Goal: Task Accomplishment & Management: Complete application form

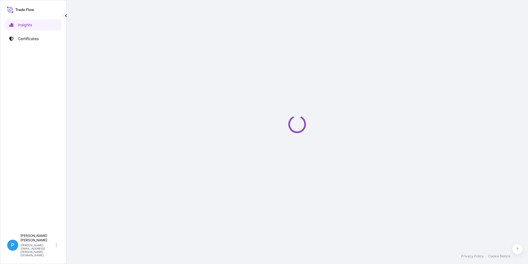
select select "2025"
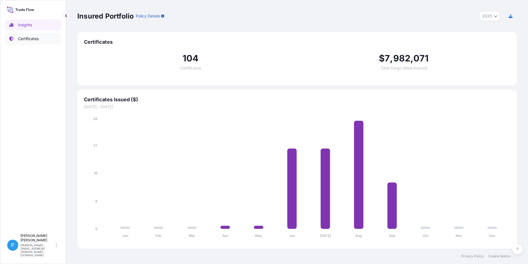
click at [31, 38] on p "Certificates" at bounding box center [28, 39] width 21 height 6
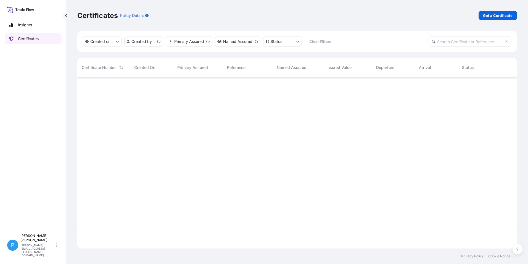
scroll to position [170, 436]
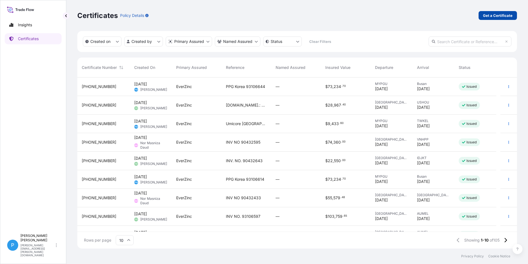
click at [494, 14] on p "Get a Certificate" at bounding box center [498, 16] width 30 height 6
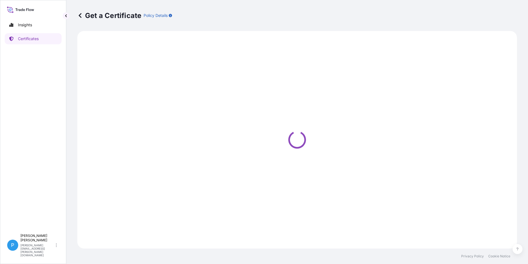
select select "Barge"
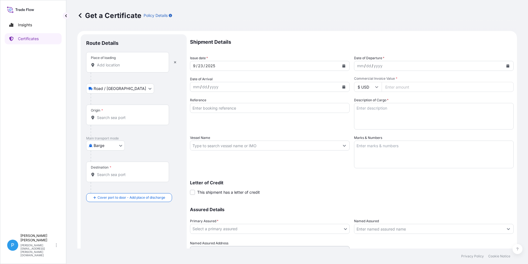
click at [104, 66] on input "Place of loading" at bounding box center [129, 65] width 65 height 6
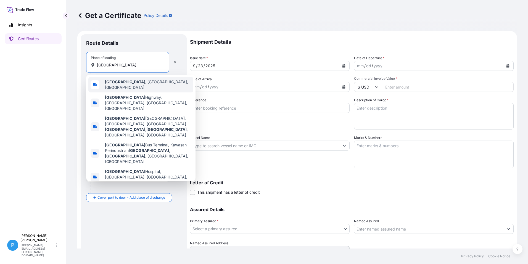
click at [131, 83] on span "[GEOGRAPHIC_DATA] , [GEOGRAPHIC_DATA], [GEOGRAPHIC_DATA]" at bounding box center [148, 84] width 86 height 11
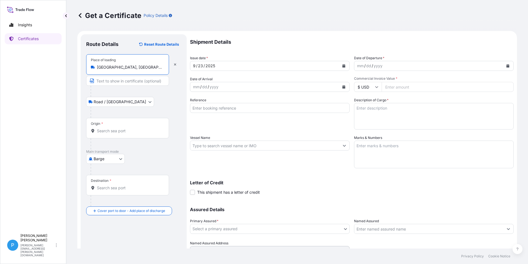
type input "[GEOGRAPHIC_DATA], [GEOGRAPHIC_DATA], [GEOGRAPHIC_DATA]"
click at [99, 131] on input "Origin *" at bounding box center [129, 131] width 65 height 6
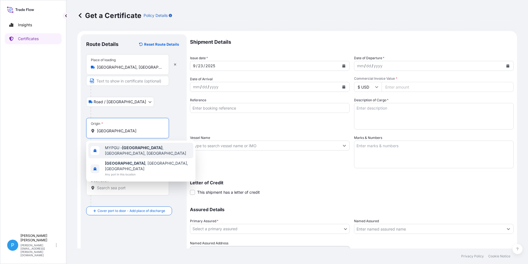
click at [123, 150] on span "MYPGU - [GEOGRAPHIC_DATA] , [GEOGRAPHIC_DATA], [GEOGRAPHIC_DATA]" at bounding box center [148, 150] width 86 height 11
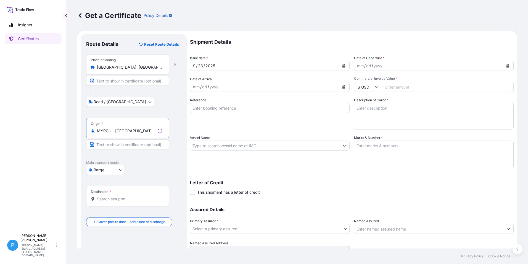
type input "MYPGU - [GEOGRAPHIC_DATA], [GEOGRAPHIC_DATA], [GEOGRAPHIC_DATA]"
click at [122, 170] on body "2 options available. Insights Certificates P Perline Wong [EMAIL_ADDRESS][PERSO…" at bounding box center [264, 132] width 528 height 264
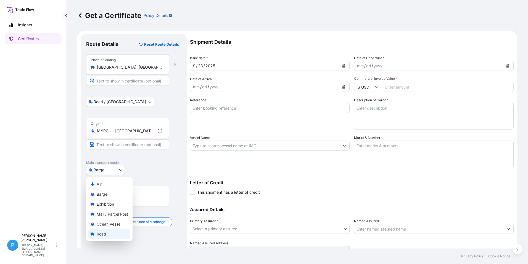
click at [101, 233] on span "Road" at bounding box center [101, 234] width 9 height 6
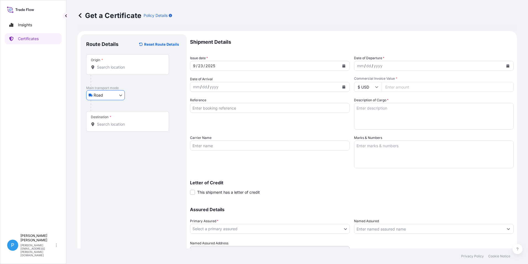
click at [119, 96] on body "2 options available. Insights Certificates P Perline Wong [EMAIL_ADDRESS][PERSO…" at bounding box center [264, 132] width 528 height 264
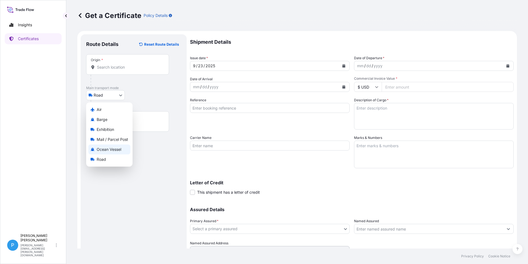
click at [105, 149] on span "Ocean Vessel" at bounding box center [109, 149] width 25 height 6
select select "Ocean Vessel"
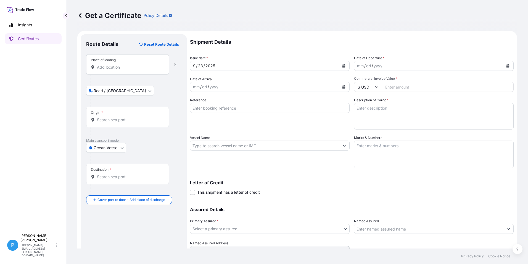
click at [108, 69] on input "Place of loading" at bounding box center [129, 67] width 65 height 6
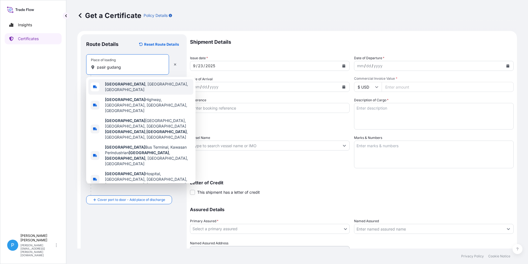
click at [123, 85] on b "[GEOGRAPHIC_DATA]" at bounding box center [125, 84] width 40 height 5
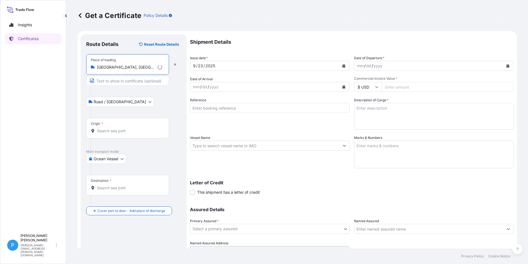
type input "[GEOGRAPHIC_DATA], [GEOGRAPHIC_DATA], [GEOGRAPHIC_DATA]"
click at [111, 130] on input "Origin *" at bounding box center [129, 131] width 65 height 6
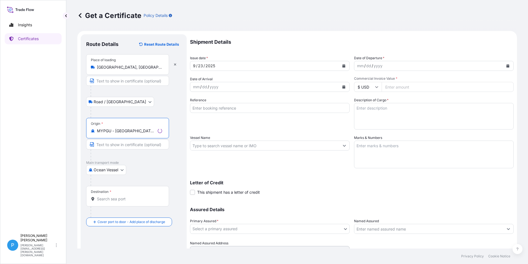
type input "MYPGU - [GEOGRAPHIC_DATA], [GEOGRAPHIC_DATA], [GEOGRAPHIC_DATA]"
click at [114, 200] on input "Destination *" at bounding box center [129, 199] width 65 height 6
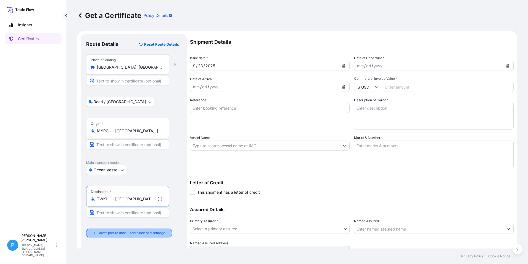
type input "TWKHH - [GEOGRAPHIC_DATA], [GEOGRAPHIC_DATA]"
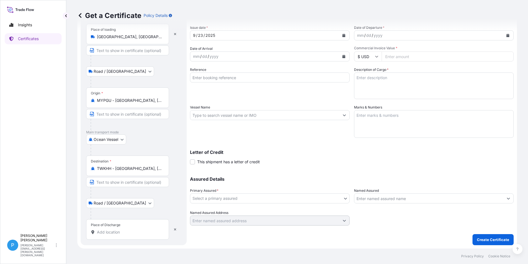
click at [106, 230] on input "Place of Discharge" at bounding box center [129, 232] width 65 height 6
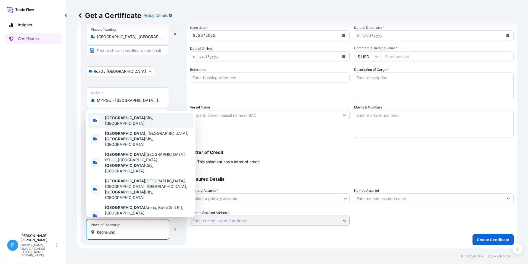
click at [131, 126] on span "[GEOGRAPHIC_DATA], [GEOGRAPHIC_DATA]" at bounding box center [148, 120] width 86 height 11
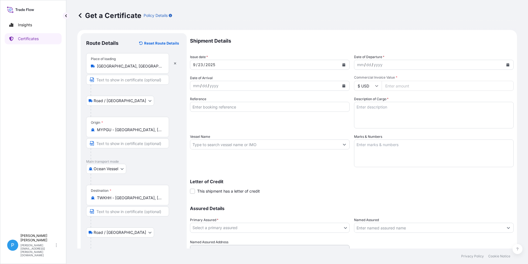
scroll to position [0, 0]
type input "[GEOGRAPHIC_DATA], [GEOGRAPHIC_DATA]"
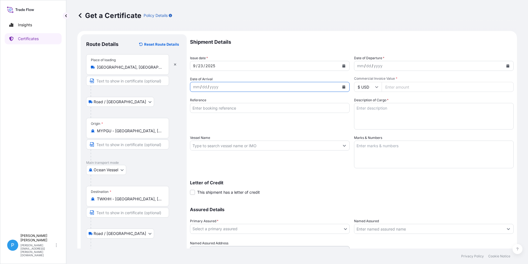
click at [343, 87] on icon "Calendar" at bounding box center [344, 86] width 3 height 3
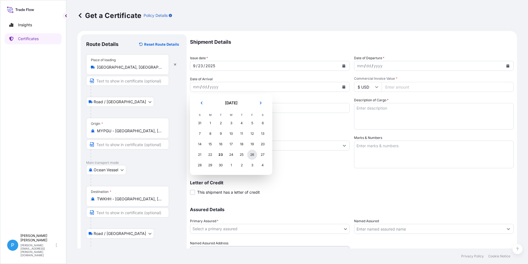
click at [253, 153] on div "26" at bounding box center [252, 154] width 10 height 10
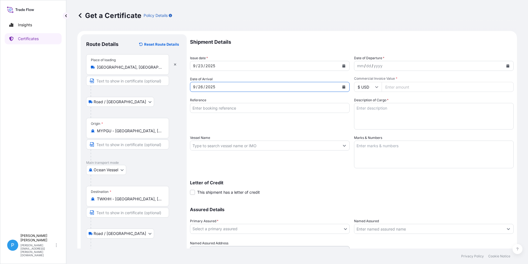
click at [201, 107] on input "Reference" at bounding box center [270, 108] width 160 height 10
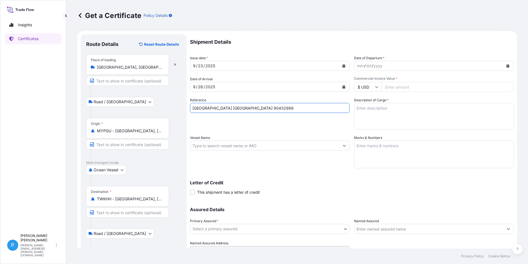
type input "[GEOGRAPHIC_DATA] [GEOGRAPHIC_DATA] 90432989"
click at [244, 146] on input "Vessel Name" at bounding box center [264, 145] width 149 height 10
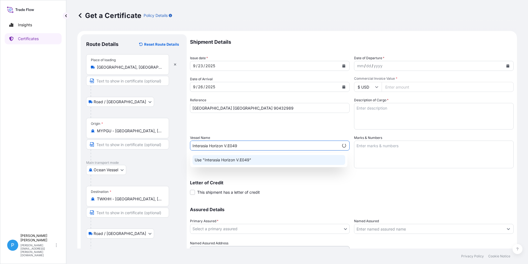
click at [247, 163] on div "Use "Interasia Horizon V.E049"" at bounding box center [269, 160] width 153 height 10
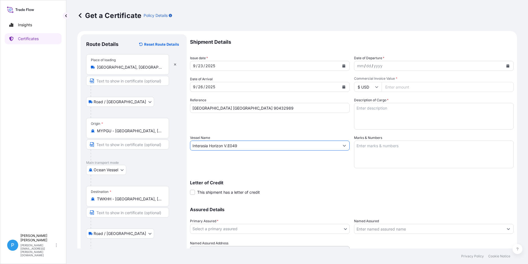
type input "Interasia Horizon V.E049"
click at [507, 65] on icon "Calendar" at bounding box center [508, 65] width 3 height 3
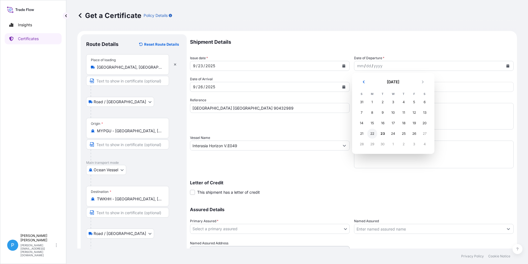
click at [371, 133] on div "22" at bounding box center [373, 133] width 10 height 10
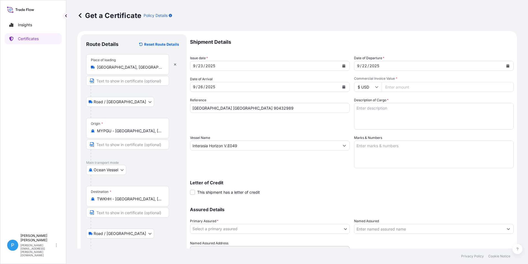
click at [391, 86] on input "Commercial Invoice Value *" at bounding box center [448, 87] width 132 height 10
type input "65970.00"
click at [386, 150] on textarea "Marks & Numbers" at bounding box center [434, 154] width 160 height 28
paste textarea "BERLIN CO. LTD. PO / NO.: TMUM2508151115 KAOHSIUNG"
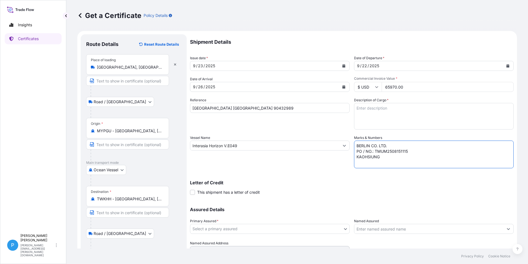
type textarea "BERLIN CO. LTD. PO / NO.: TMUM2508151115 KAOHSIUNG"
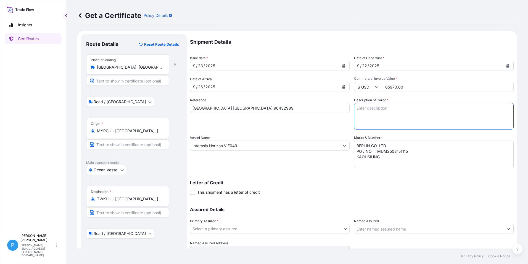
click at [369, 108] on textarea "Description of Cargo *" at bounding box center [434, 116] width 160 height 27
paste textarea "ZINC METAL PIGMENT STANDARD 5 18 BAGS X 1000KG 9 PALLETS GROSS WEIGHT = 18,306.…"
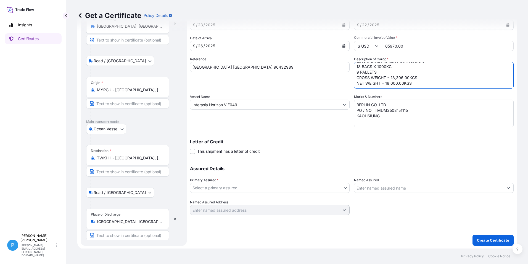
scroll to position [41, 0]
type textarea "ZINC METAL PIGMENT STANDARD 5 18 BAGS X 1000KG 9 PALLETS GROSS WEIGHT = 18,306.…"
click at [209, 187] on body "Insights Certificates P Perline Wong [EMAIL_ADDRESS][PERSON_NAME][DOMAIN_NAME] …" at bounding box center [264, 132] width 528 height 264
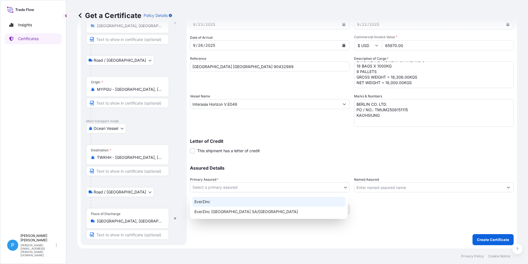
click at [209, 199] on div "EverZinc" at bounding box center [268, 201] width 153 height 10
select select "31493"
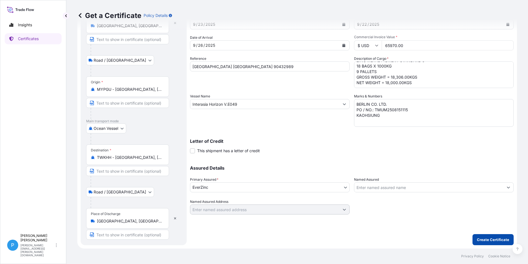
click at [487, 237] on p "Create Certificate" at bounding box center [493, 240] width 32 height 6
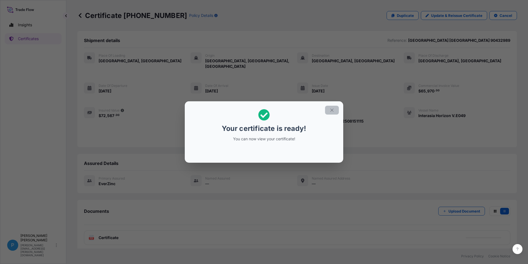
click at [333, 110] on icon "button" at bounding box center [332, 109] width 5 height 5
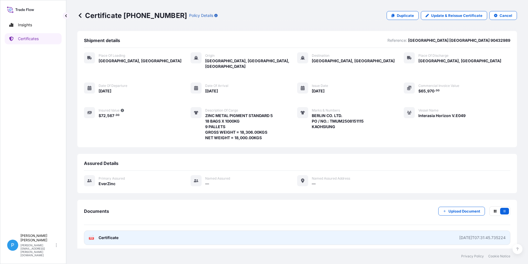
click at [106, 235] on span "Certificate" at bounding box center [109, 238] width 20 height 6
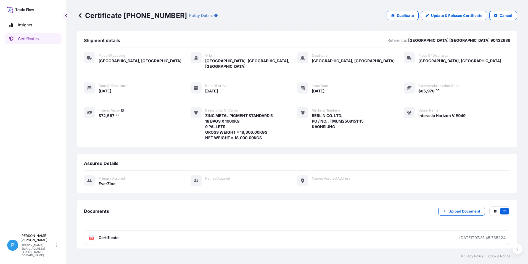
click at [78, 15] on icon at bounding box center [80, 16] width 6 height 6
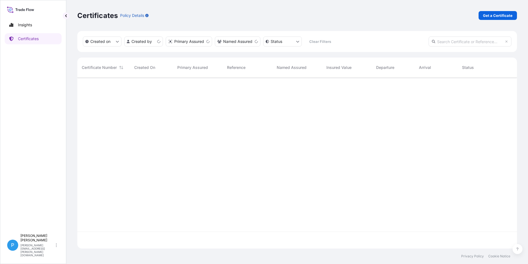
scroll to position [170, 436]
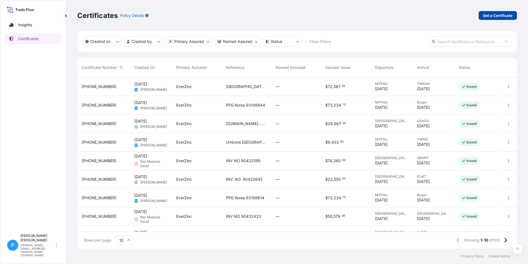
click at [508, 15] on p "Get a Certificate" at bounding box center [498, 16] width 30 height 6
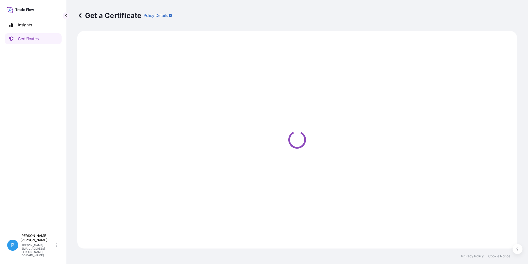
select select "Barge"
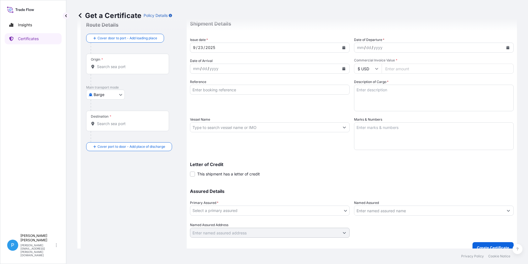
scroll to position [26, 0]
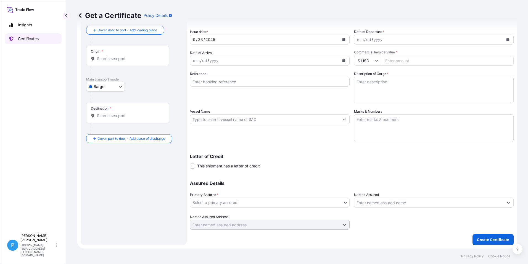
click at [27, 35] on link "Certificates" at bounding box center [33, 38] width 57 height 11
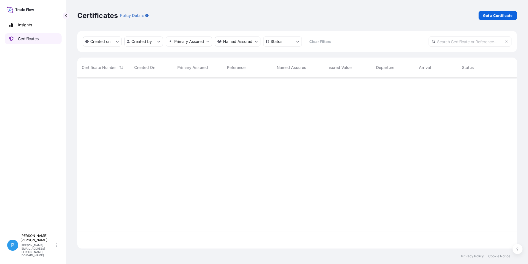
scroll to position [170, 436]
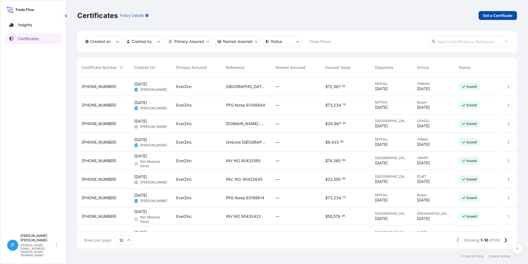
click at [501, 15] on p "Get a Certificate" at bounding box center [498, 16] width 30 height 6
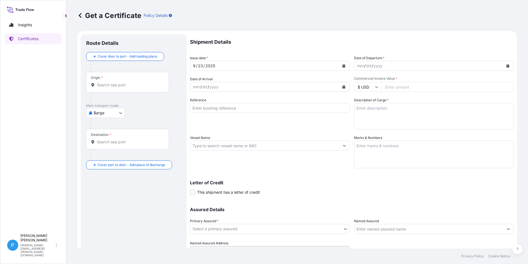
click at [101, 113] on body "Insights Certificates P Perline Wong [EMAIL_ADDRESS][PERSON_NAME][DOMAIN_NAME] …" at bounding box center [264, 132] width 528 height 264
click at [103, 167] on span "Ocean Vessel" at bounding box center [109, 167] width 25 height 6
select select "Ocean Vessel"
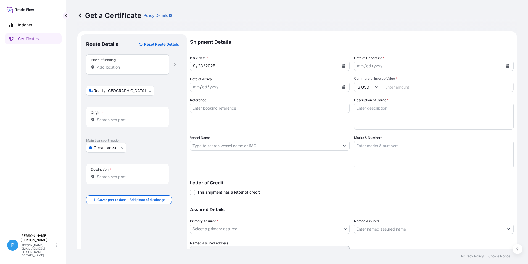
click at [107, 67] on input "Place of loading" at bounding box center [129, 67] width 65 height 6
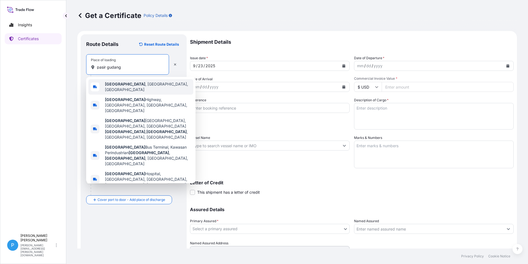
click at [123, 85] on b "[GEOGRAPHIC_DATA]" at bounding box center [125, 84] width 40 height 5
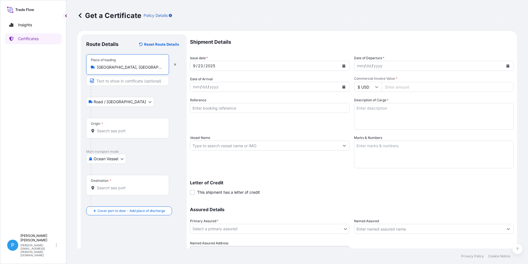
type input "[GEOGRAPHIC_DATA], [GEOGRAPHIC_DATA], [GEOGRAPHIC_DATA]"
click at [101, 131] on input "Origin *" at bounding box center [129, 131] width 65 height 6
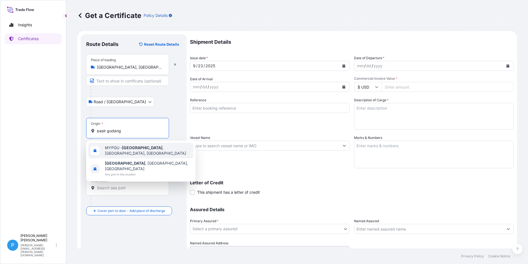
click at [116, 153] on div "MYPGU - [GEOGRAPHIC_DATA] , [GEOGRAPHIC_DATA], [GEOGRAPHIC_DATA]" at bounding box center [140, 150] width 105 height 15
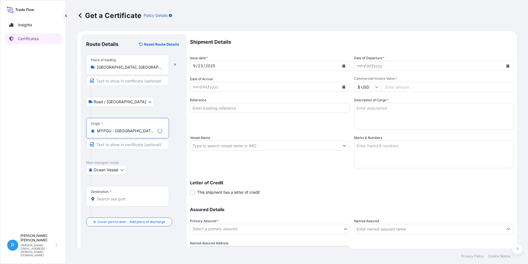
type input "MYPGU - [GEOGRAPHIC_DATA], [GEOGRAPHIC_DATA], [GEOGRAPHIC_DATA]"
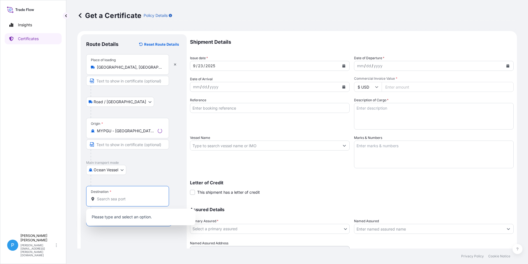
click at [111, 200] on input "Destination *" at bounding box center [129, 199] width 65 height 6
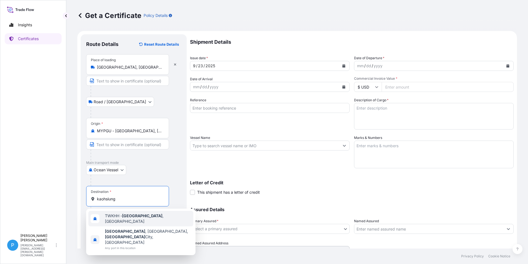
click at [122, 216] on span "TWKHH - [GEOGRAPHIC_DATA] , [GEOGRAPHIC_DATA]" at bounding box center [148, 218] width 86 height 11
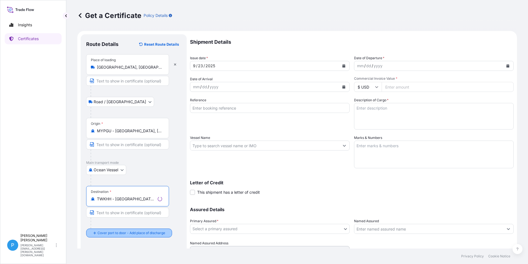
type input "TWKHH - [GEOGRAPHIC_DATA], [GEOGRAPHIC_DATA]"
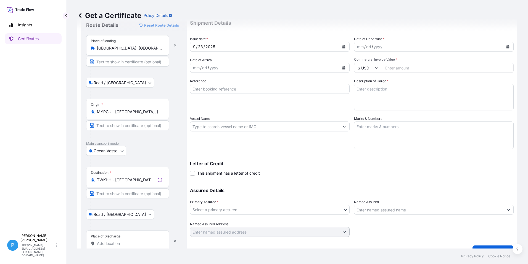
scroll to position [30, 0]
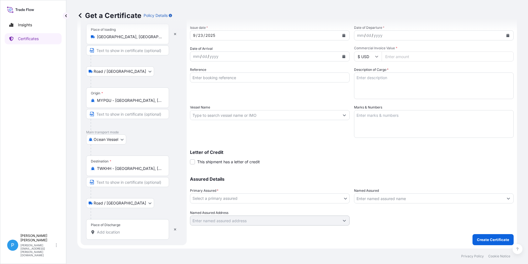
click at [118, 228] on div "Place of Discharge" at bounding box center [127, 229] width 83 height 20
click at [118, 229] on input "Place of Discharge" at bounding box center [129, 232] width 65 height 6
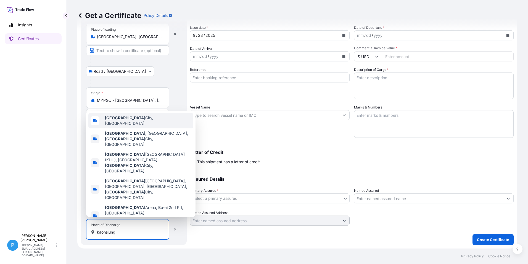
click at [145, 126] on span "[GEOGRAPHIC_DATA], [GEOGRAPHIC_DATA]" at bounding box center [148, 120] width 86 height 11
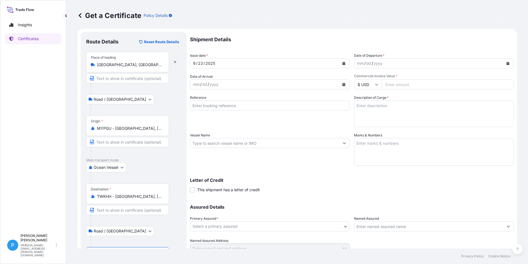
scroll to position [0, 0]
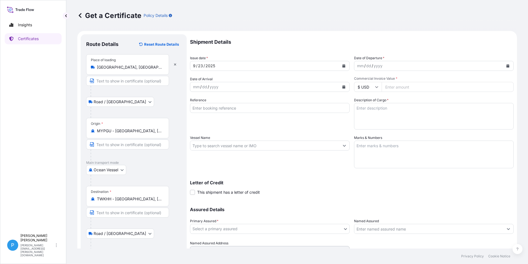
type input "[GEOGRAPHIC_DATA], [GEOGRAPHIC_DATA]"
click at [343, 86] on icon "Calendar" at bounding box center [344, 86] width 3 height 3
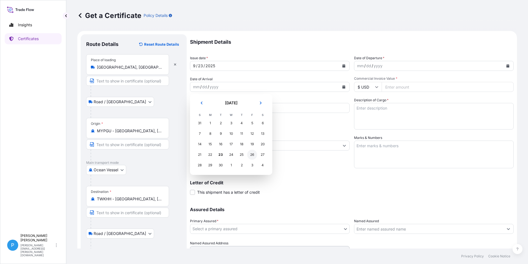
click at [253, 154] on div "26" at bounding box center [252, 154] width 10 height 10
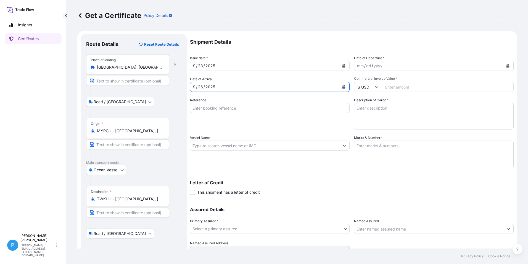
click at [210, 107] on input "Reference" at bounding box center [270, 108] width 160 height 10
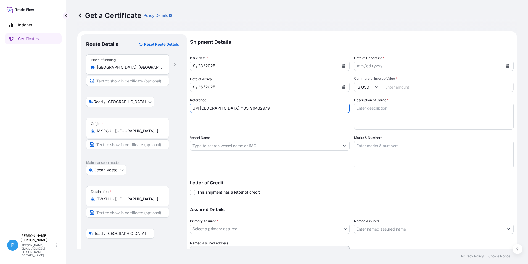
type input "UM [GEOGRAPHIC_DATA] YGS-90432979"
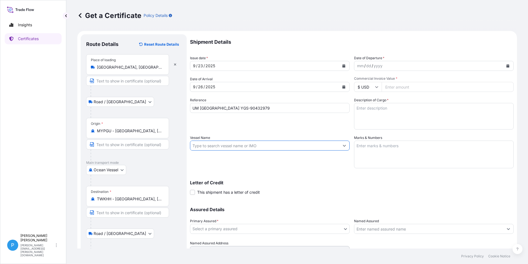
click at [227, 143] on input "Vessel Name" at bounding box center [264, 145] width 149 height 10
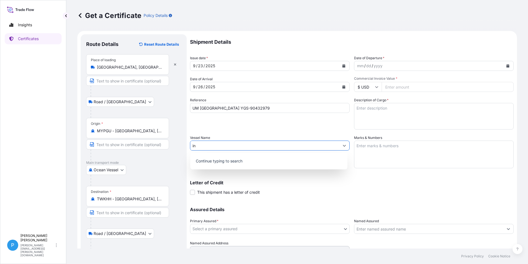
type input "i"
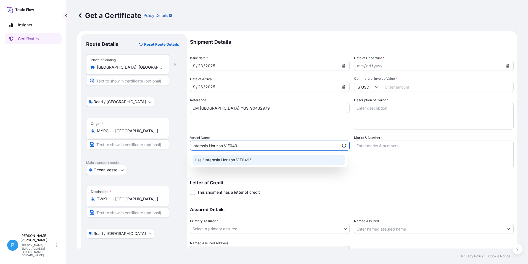
click at [262, 163] on div "Use "Interasia Horizon V.E049"" at bounding box center [269, 160] width 153 height 10
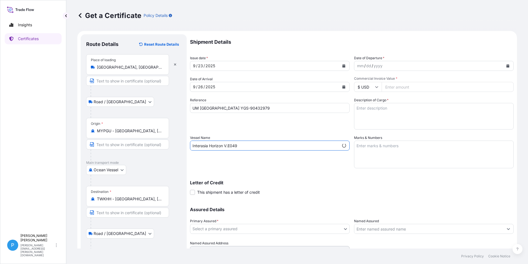
type input "Interasia Horizon V.E049"
click at [389, 66] on div "mm / dd / yyyy" at bounding box center [429, 66] width 149 height 10
click at [507, 66] on icon "Calendar" at bounding box center [508, 65] width 3 height 3
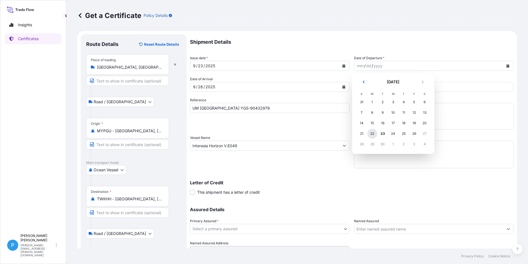
click at [370, 135] on div "22" at bounding box center [373, 133] width 10 height 10
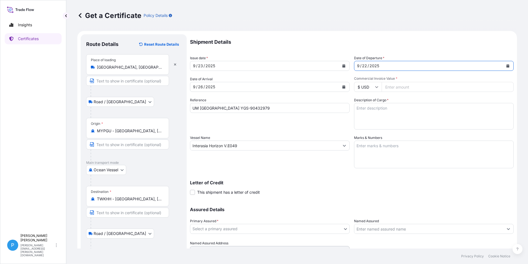
click at [392, 86] on input "Commercial Invoice Value *" at bounding box center [448, 87] width 132 height 10
type input "74840.00"
click at [373, 146] on textarea "Marks & Numbers" at bounding box center [434, 154] width 160 height 28
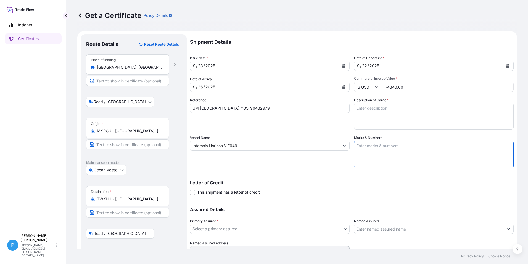
paste textarea "UMS TAIWAN PO / NO. : YGS-0049 [GEOGRAPHIC_DATA]"
type textarea "UMS TAIWAN PO / NO. : YGS-0049 KAOHSIUN"
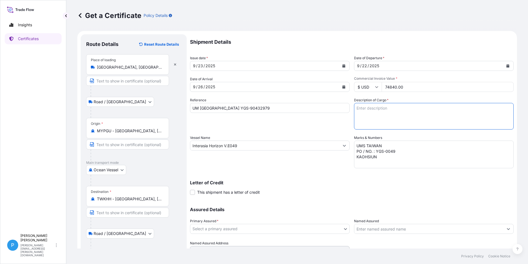
click at [369, 113] on textarea "Description of Cargo *" at bounding box center [434, 116] width 160 height 27
click at [362, 105] on textarea "Description of Cargo *" at bounding box center [434, 116] width 160 height 27
paste textarea "ZINC METAL PIGMENT STANDARD 5 EP 400 PAILS (20L) X 50 KG - METALLIC ZINC 96.5% …"
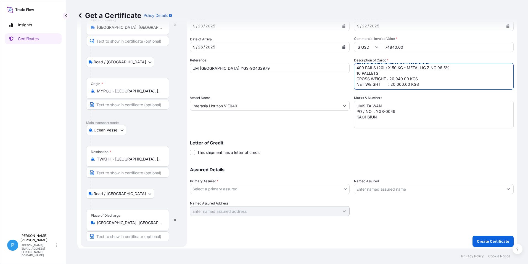
scroll to position [41, 0]
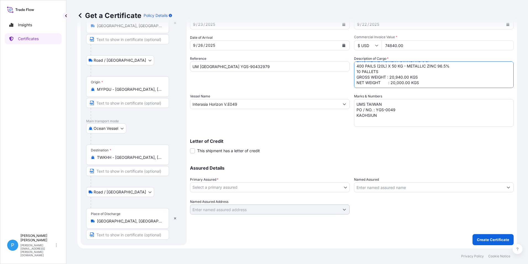
type textarea "ZINC METAL PIGMENT STANDARD 5 EP 400 PAILS (20L) X 50 KG - METALLIC ZINC 96.5% …"
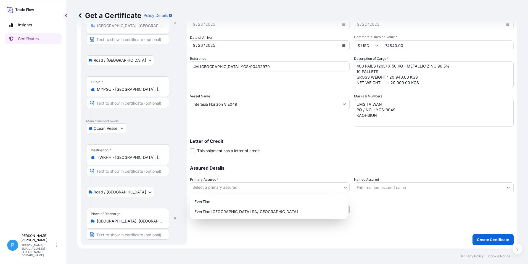
click at [206, 187] on body "Insights Certificates P Perline Wong [EMAIL_ADDRESS][PERSON_NAME][DOMAIN_NAME] …" at bounding box center [264, 132] width 528 height 264
click at [209, 198] on div "EverZinc" at bounding box center [268, 201] width 153 height 10
select select "31493"
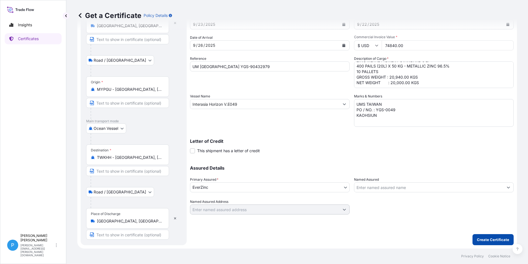
click at [481, 237] on p "Create Certificate" at bounding box center [493, 240] width 32 height 6
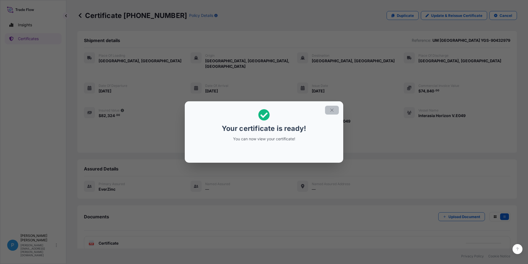
click at [333, 109] on icon "button" at bounding box center [331, 109] width 3 height 3
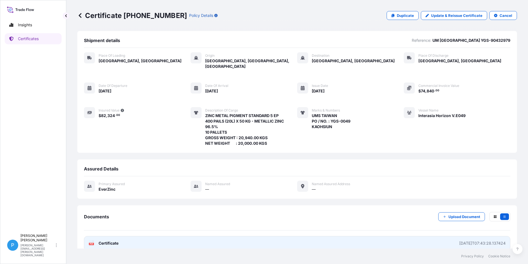
click at [109, 240] on span "Certificate" at bounding box center [109, 243] width 20 height 6
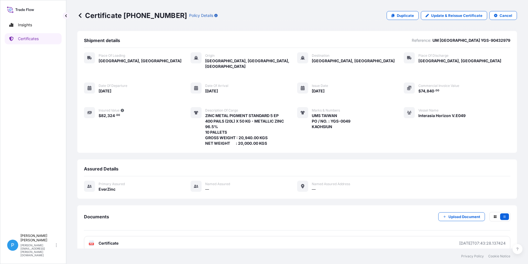
click at [78, 17] on icon at bounding box center [80, 16] width 6 height 6
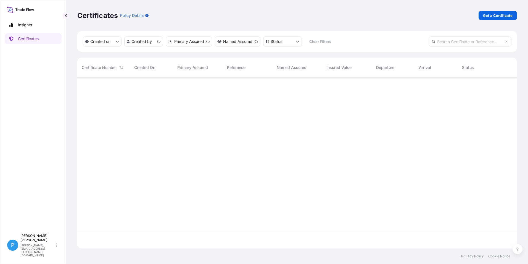
scroll to position [170, 436]
